Goal: Register for event/course

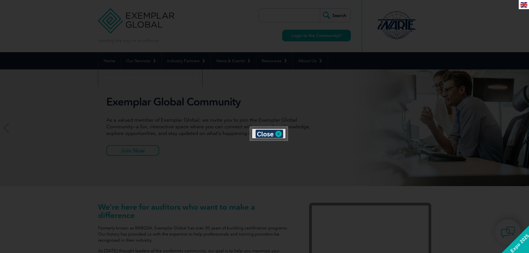
scroll to position [49, 0]
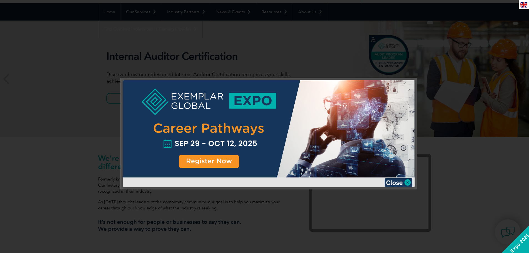
click at [197, 128] on div at bounding box center [268, 128] width 291 height 97
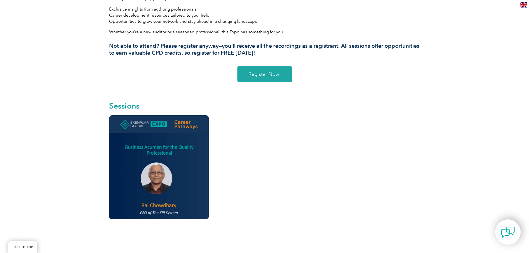
scroll to position [194, 0]
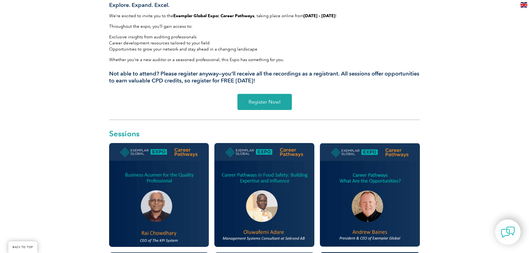
click at [265, 98] on link "Register Now!" at bounding box center [264, 102] width 54 height 16
